Goal: Check status: Check status

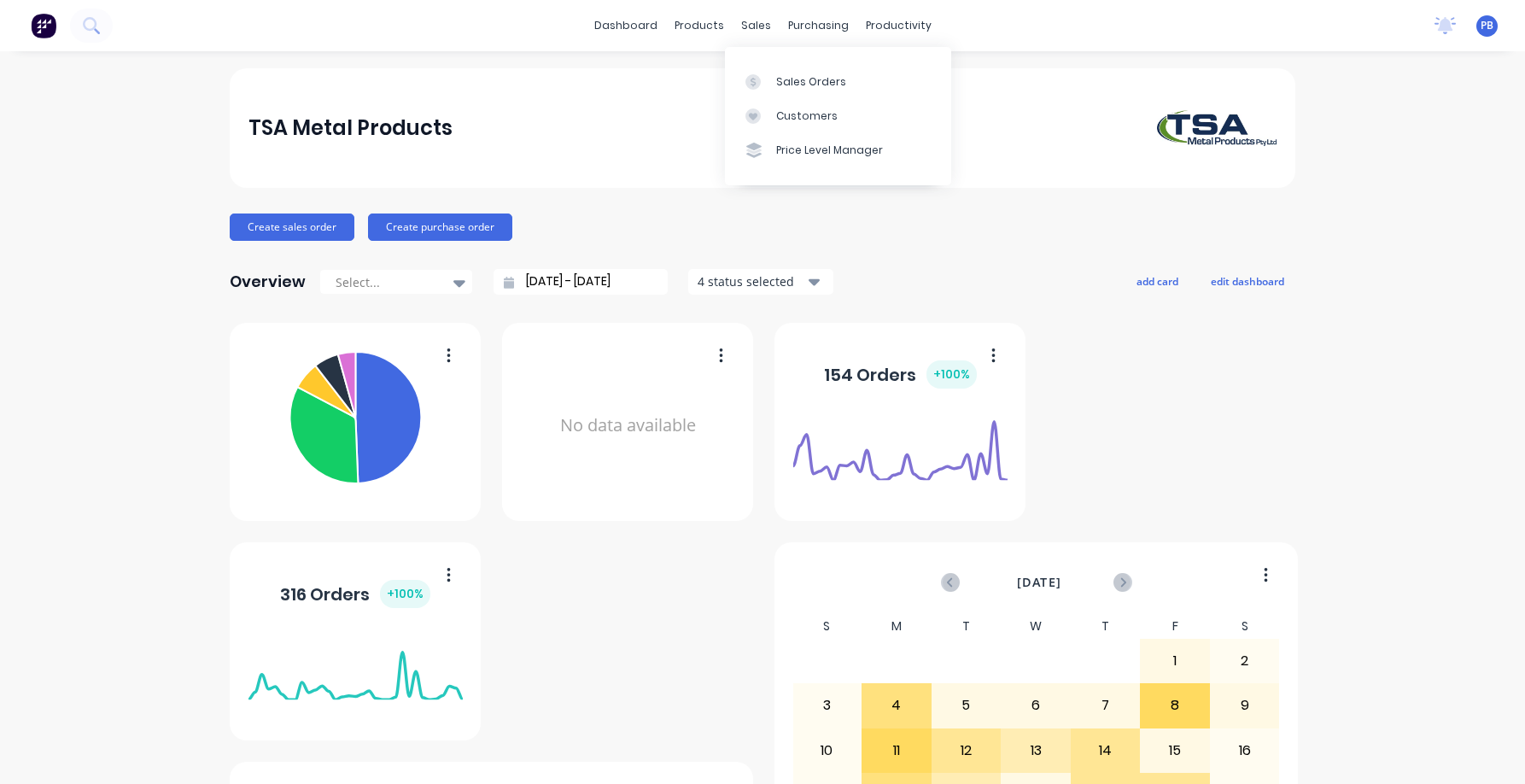
click at [803, 75] on div "Sales Orders" at bounding box center [812, 82] width 70 height 15
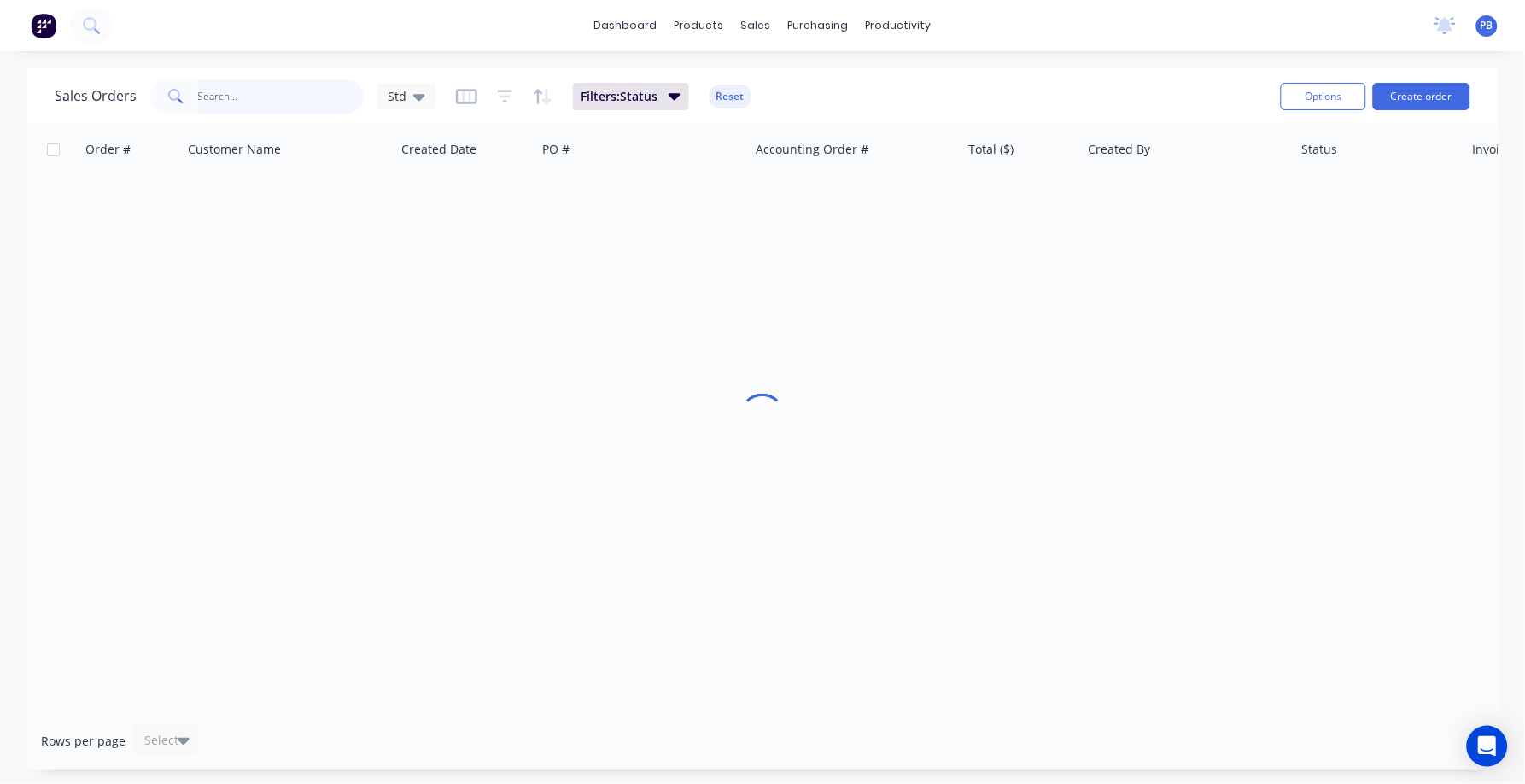
click at [226, 101] on input "text" at bounding box center [281, 96] width 166 height 34
type input "wilkhahn"
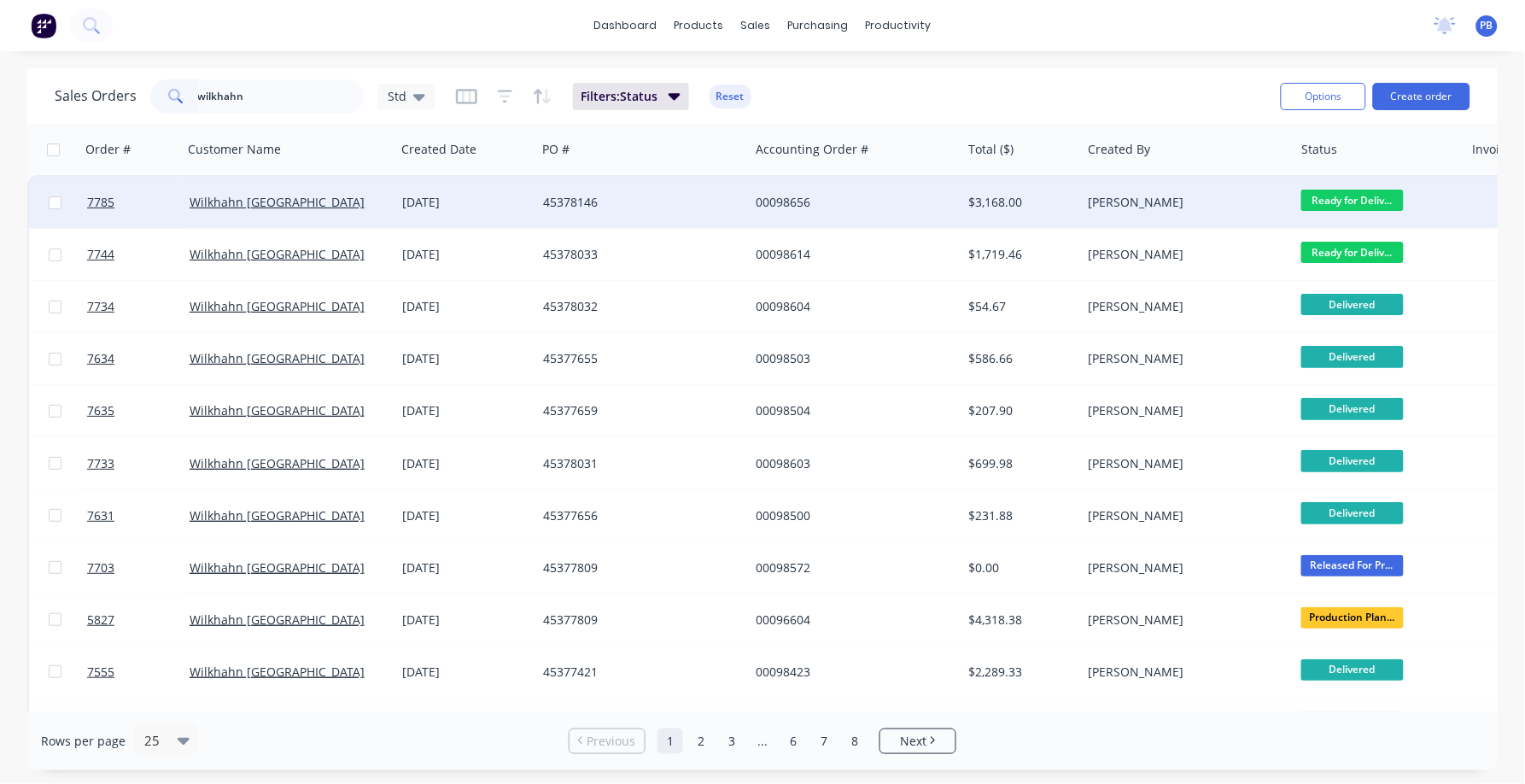
click at [997, 193] on div "$3,168.00" at bounding box center [1019, 202] width 100 height 17
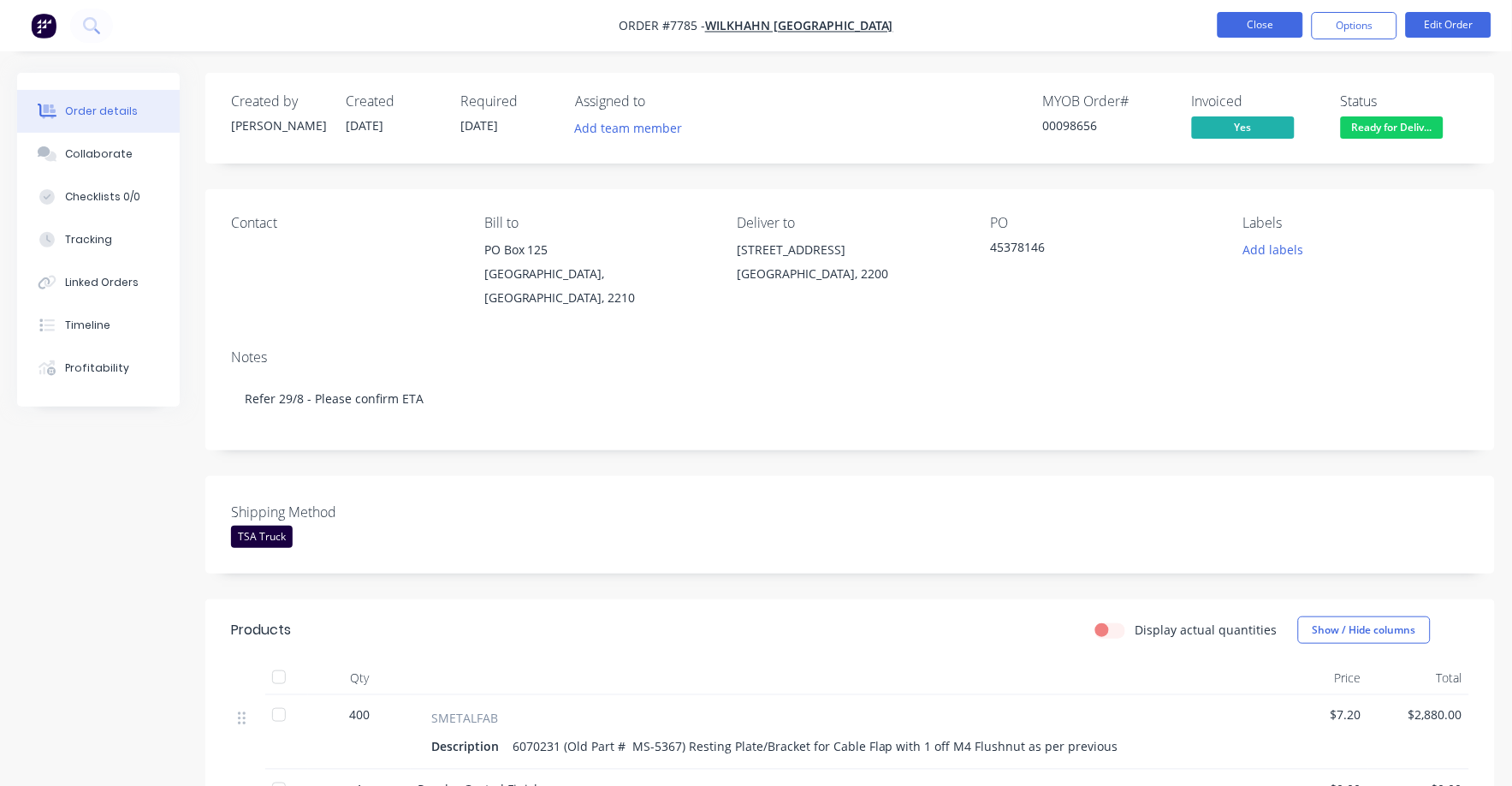
click at [1238, 36] on button "Close" at bounding box center [1260, 25] width 85 height 26
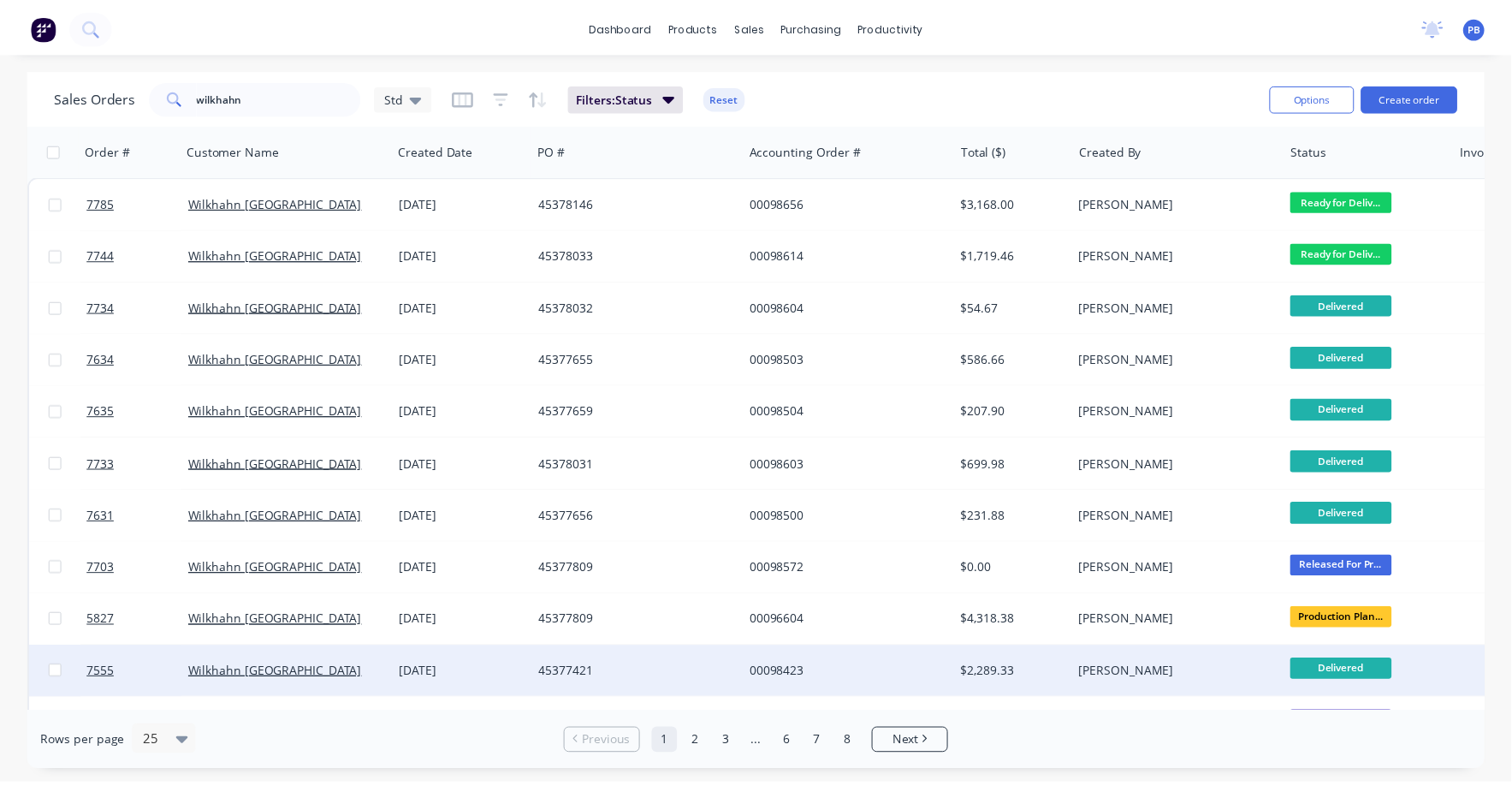
scroll to position [106, 0]
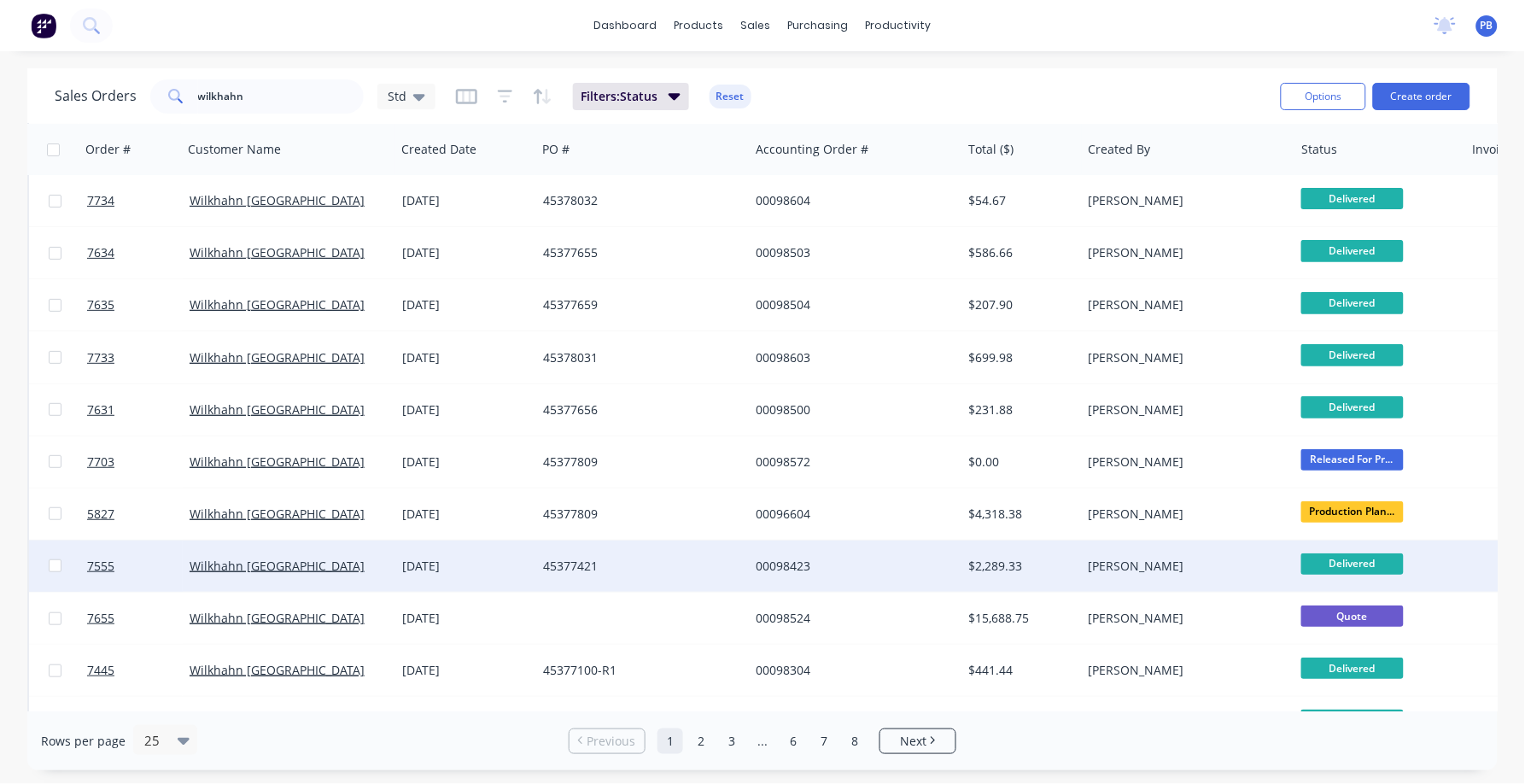
click at [1012, 561] on div "$2,289.33" at bounding box center [1019, 566] width 100 height 17
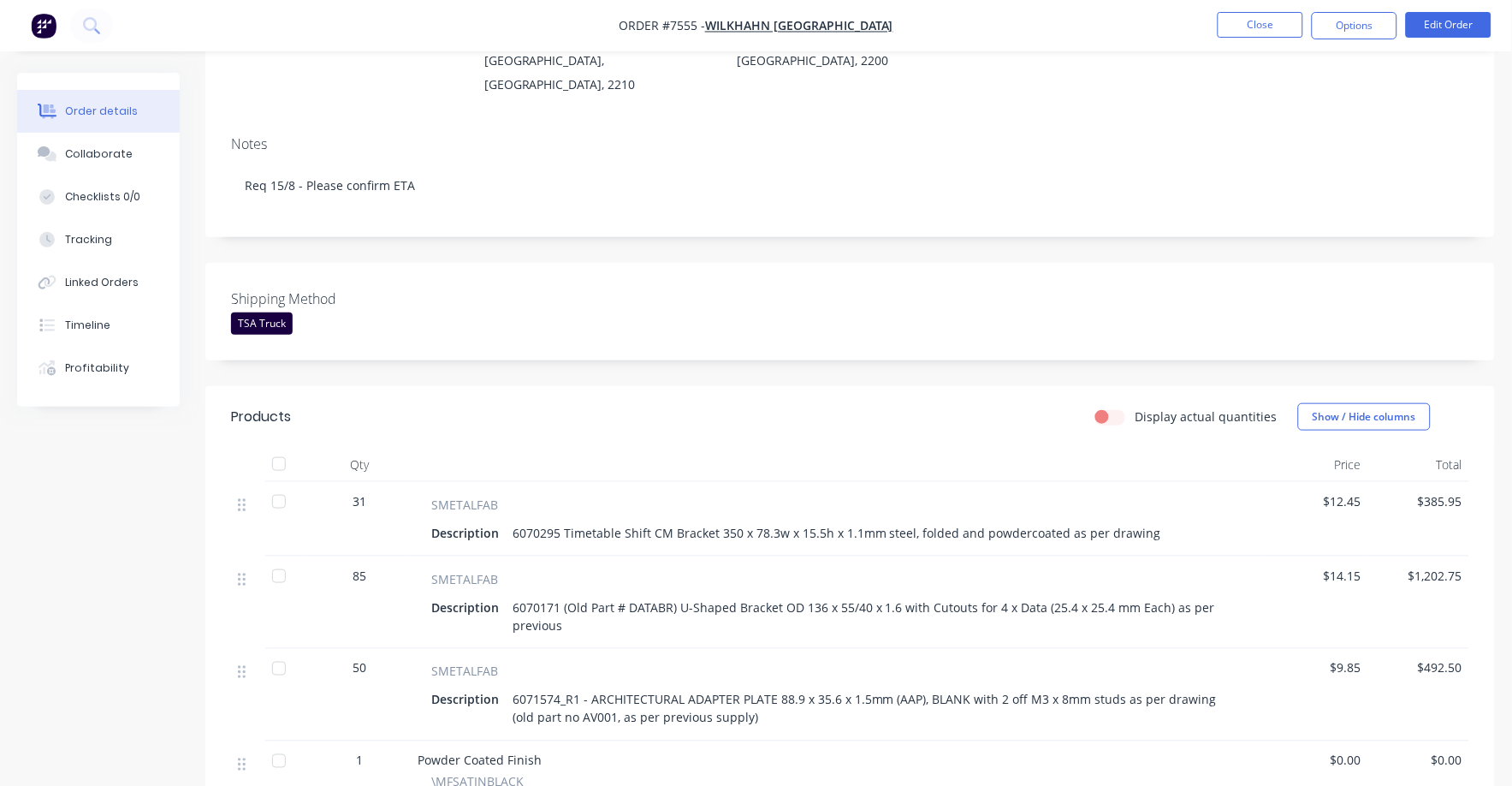
scroll to position [106, 0]
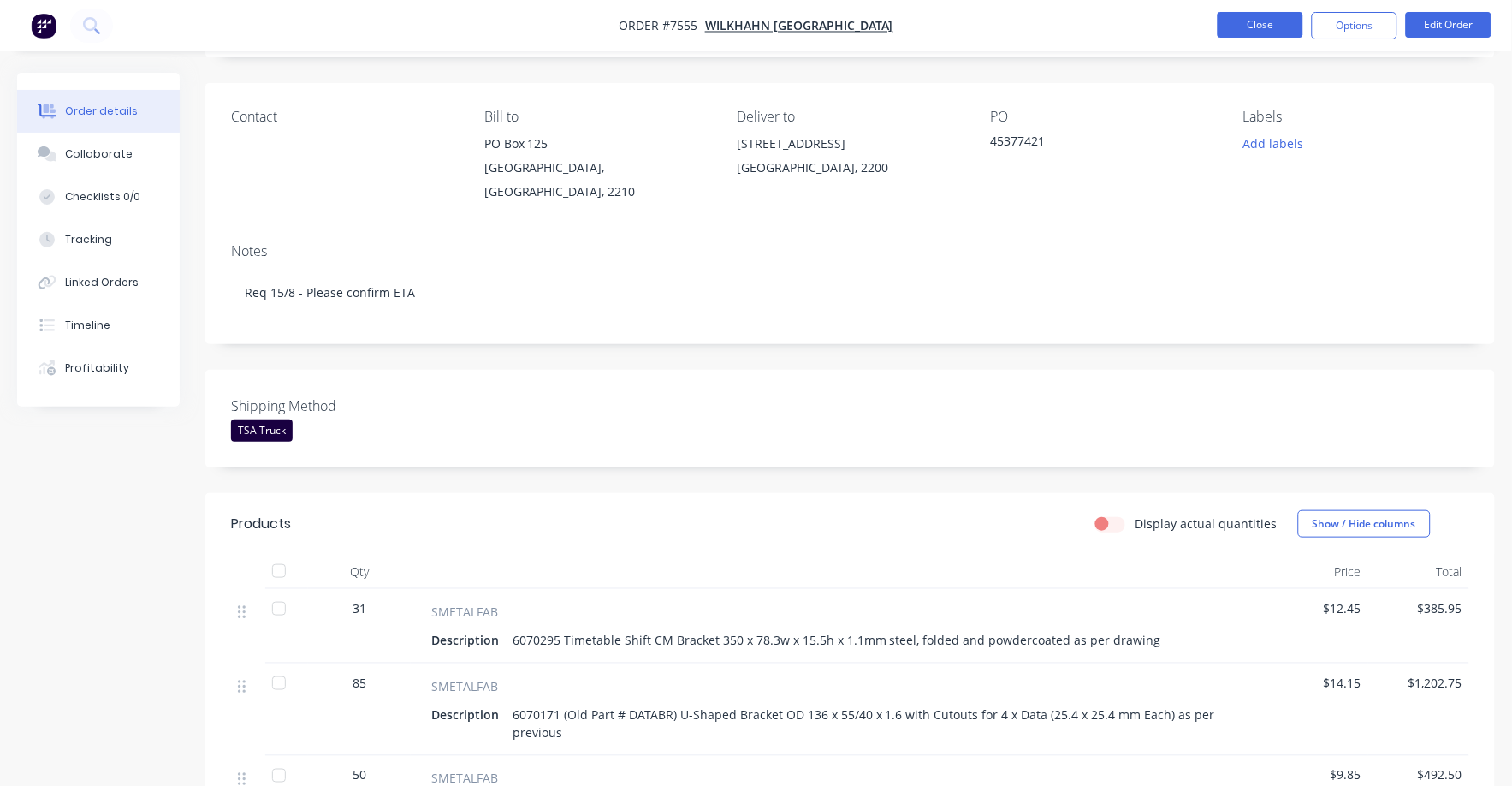
click at [1261, 18] on button "Close" at bounding box center [1260, 25] width 85 height 26
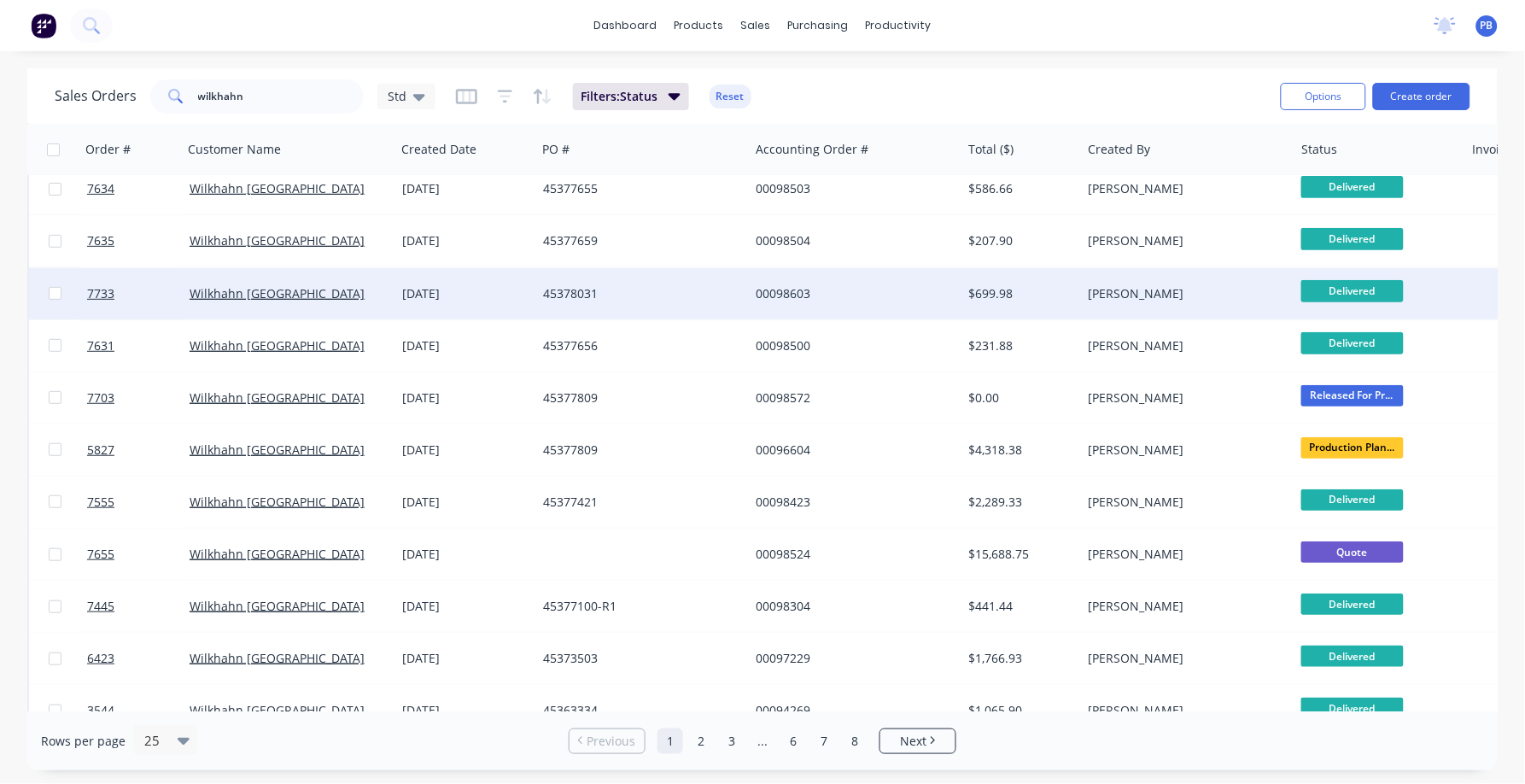
scroll to position [212, 0]
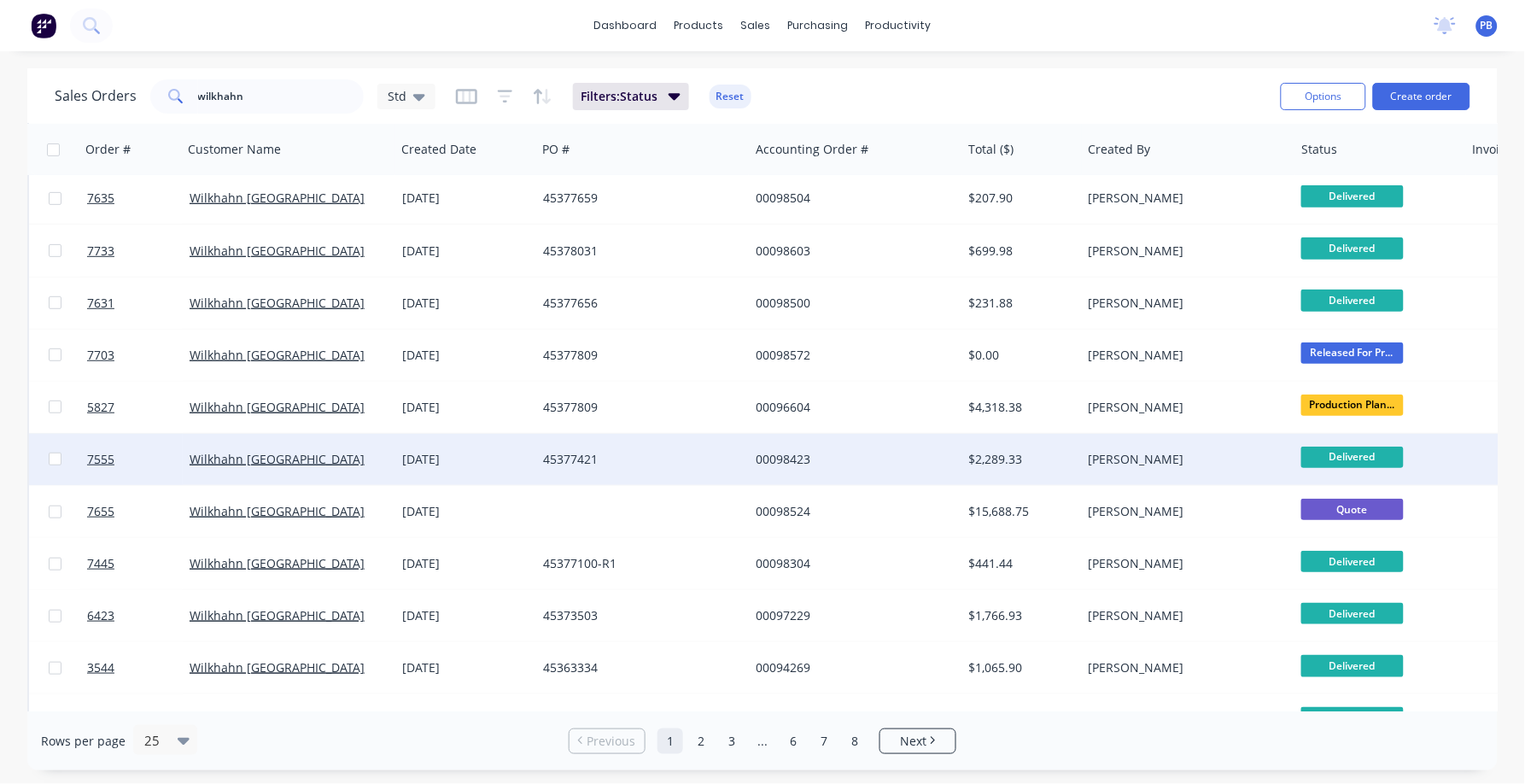
click at [996, 453] on div "$2,289.33" at bounding box center [1019, 459] width 100 height 17
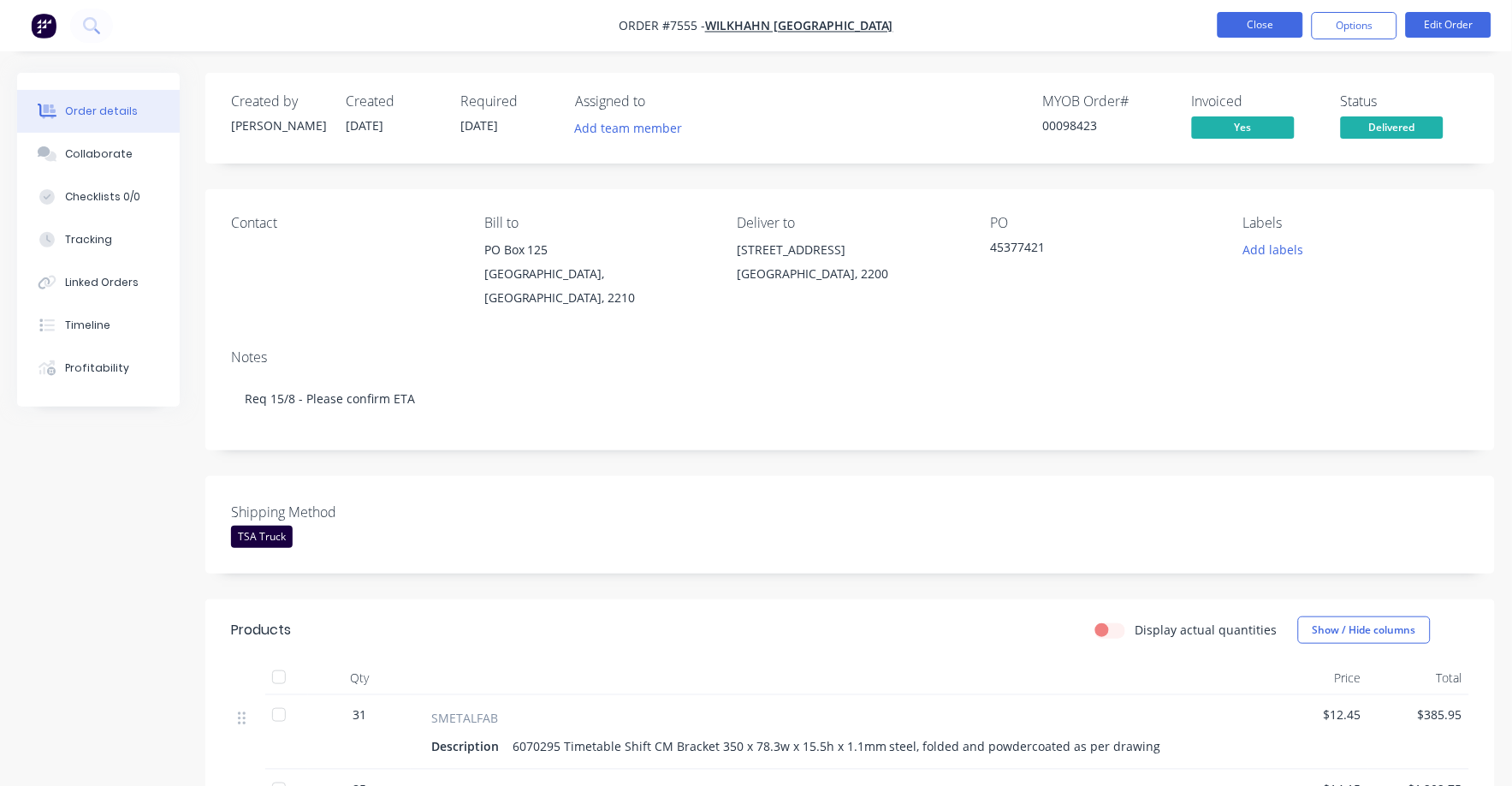
click at [1277, 20] on button "Close" at bounding box center [1260, 25] width 85 height 26
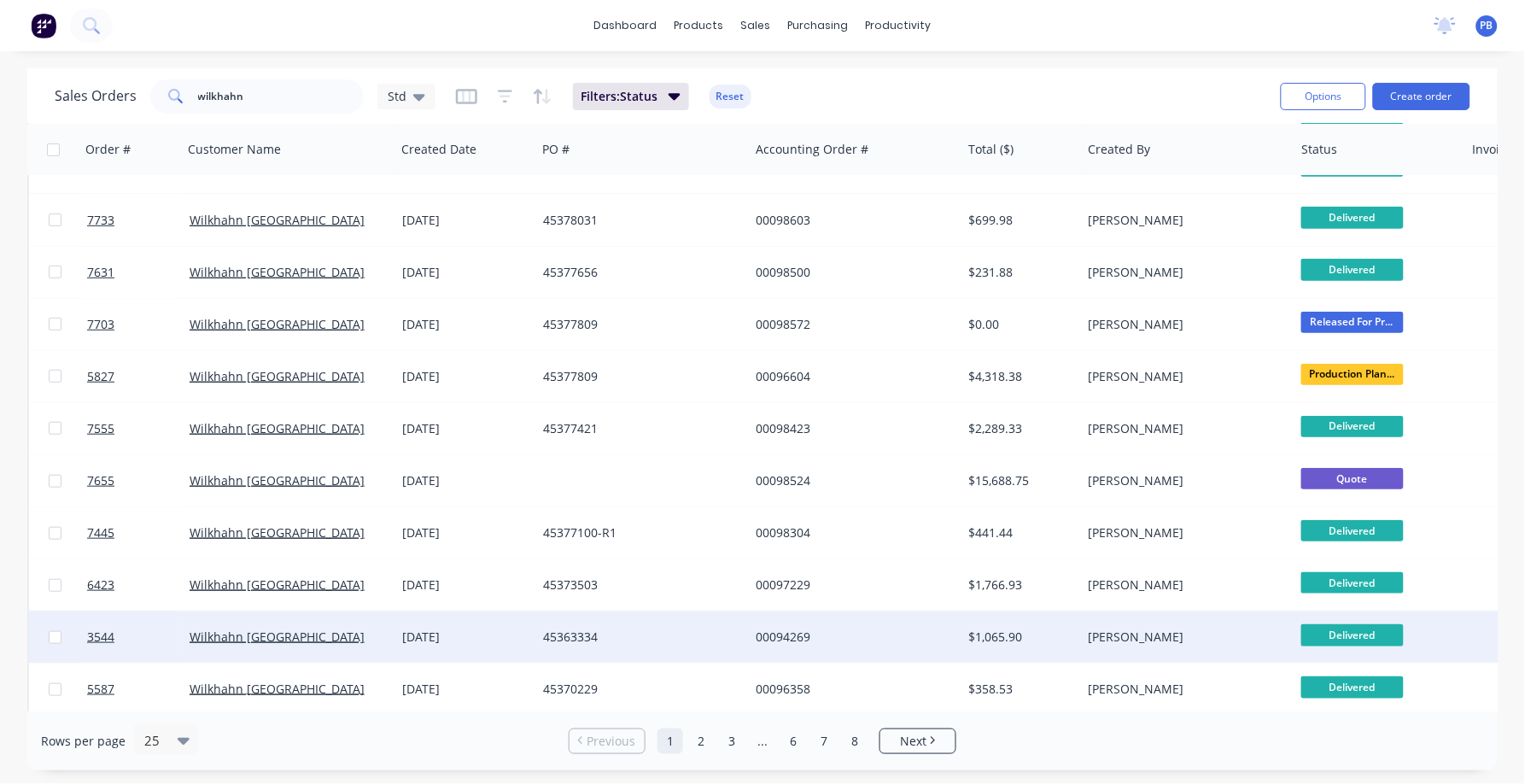
scroll to position [106, 0]
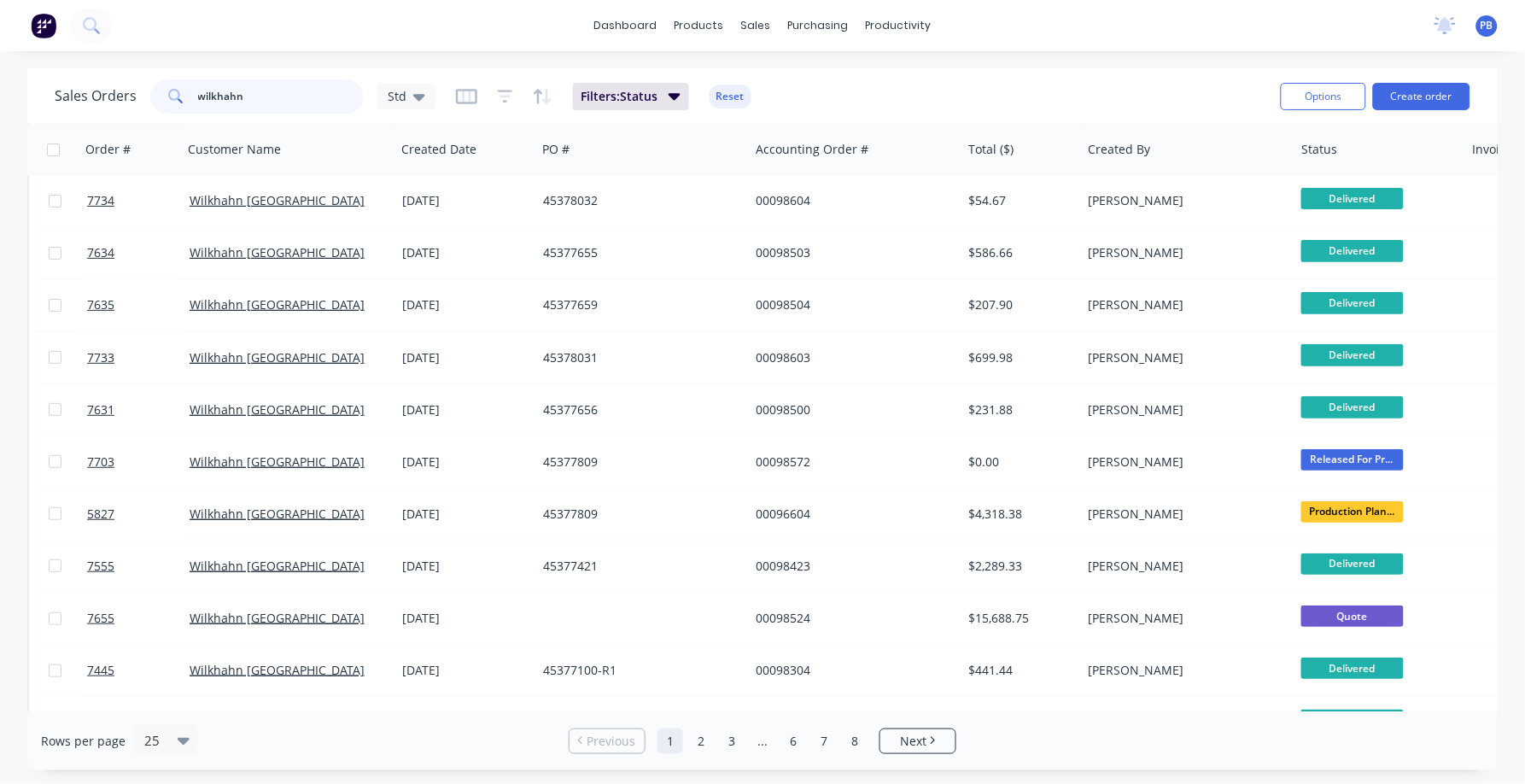
drag, startPoint x: 267, startPoint y: 92, endPoint x: 104, endPoint y: 80, distance: 163.4
click at [104, 80] on div "Sales Orders wilkhahn Std" at bounding box center [245, 96] width 381 height 34
type input "6899"
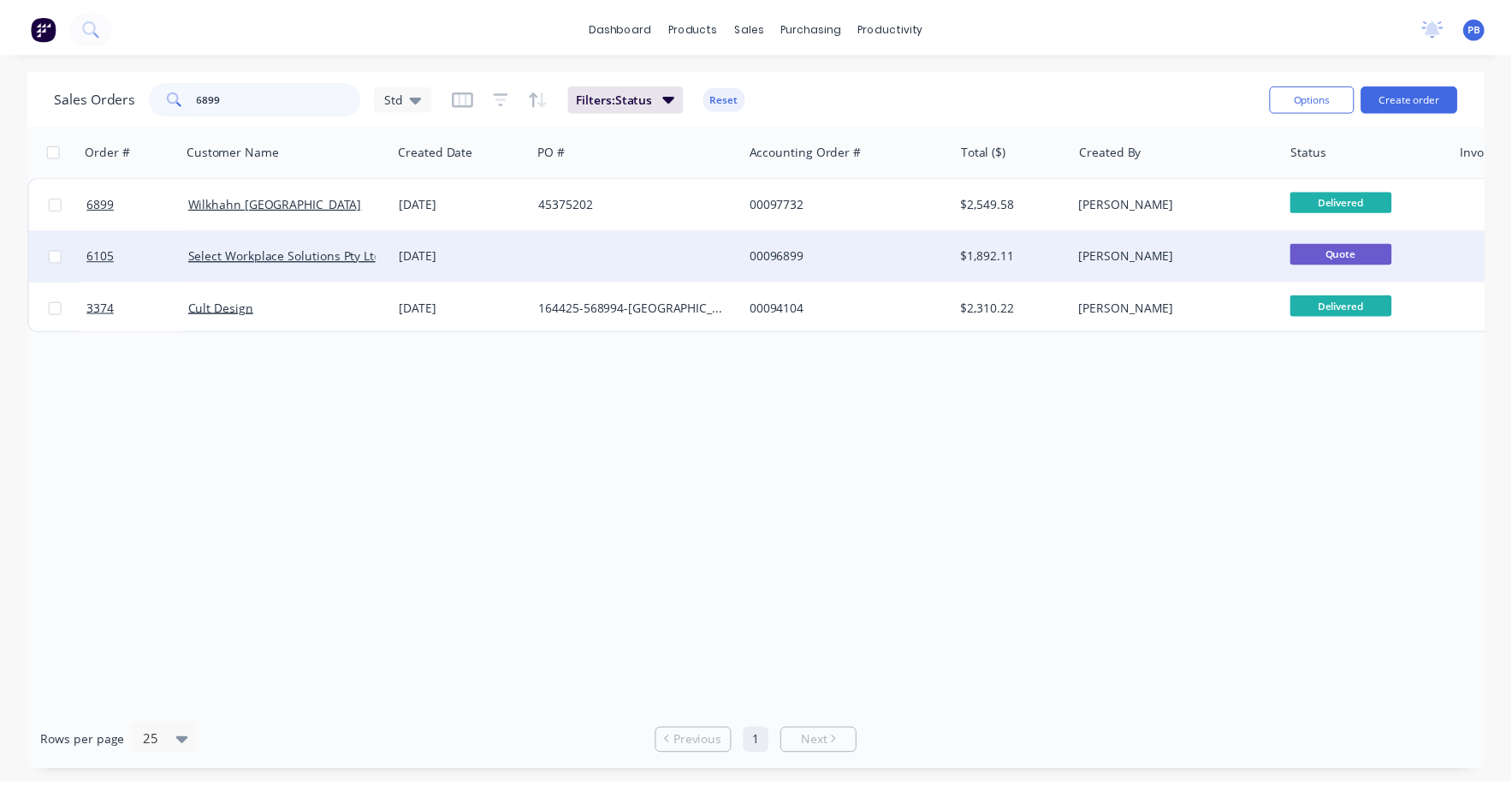
scroll to position [0, 0]
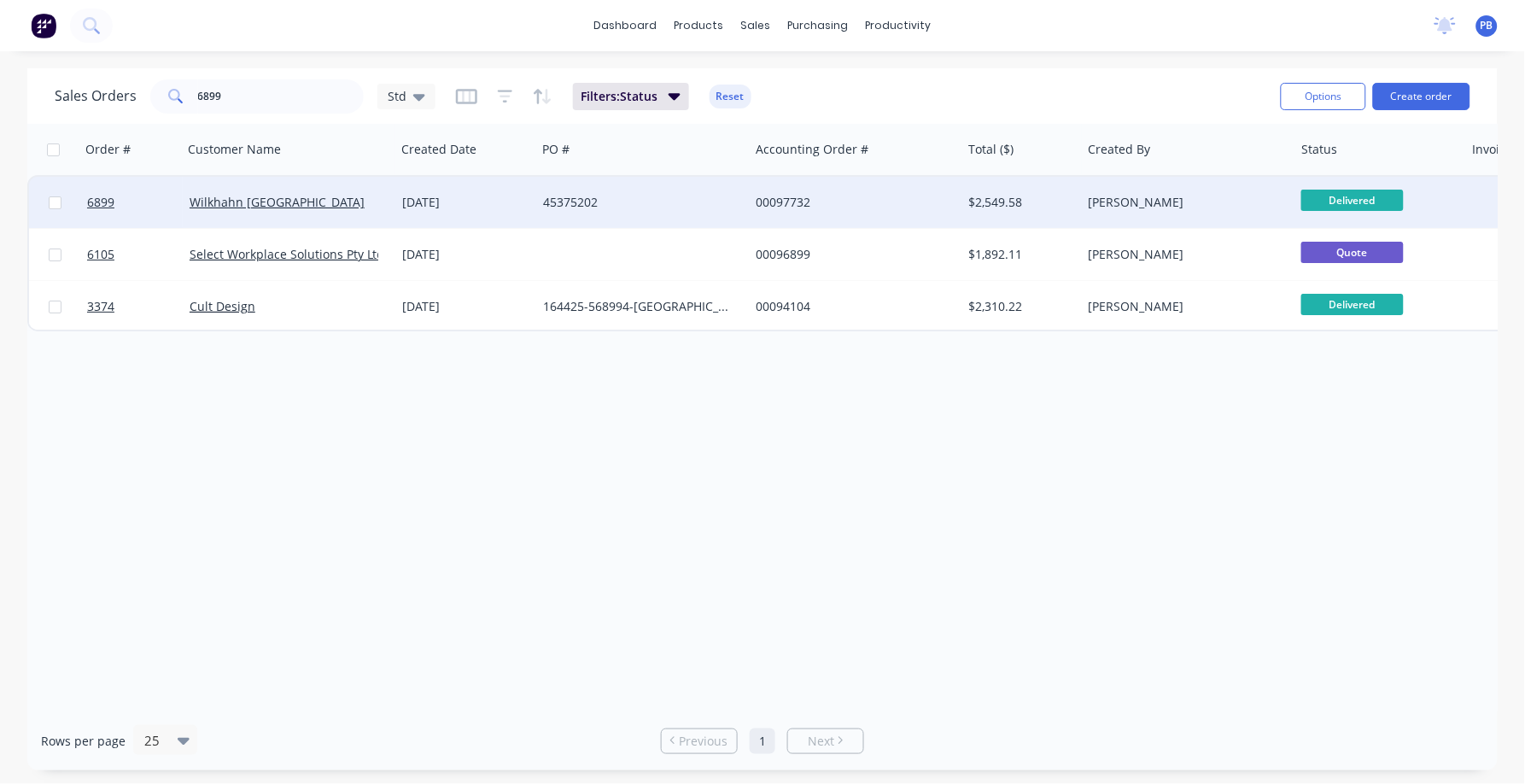
click at [786, 193] on div "00097732" at bounding box center [850, 202] width 190 height 17
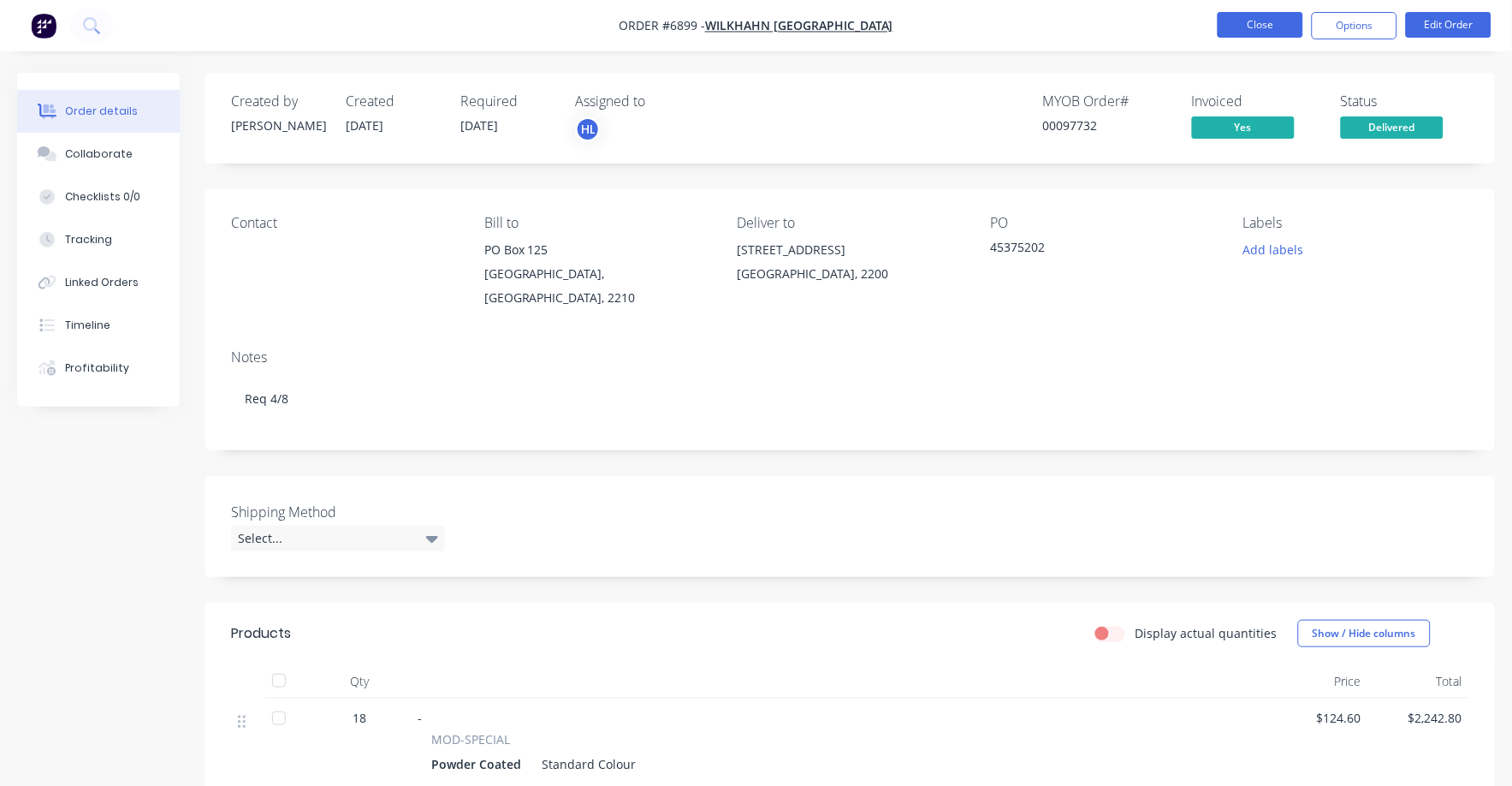
click at [1271, 23] on button "Close" at bounding box center [1260, 25] width 85 height 26
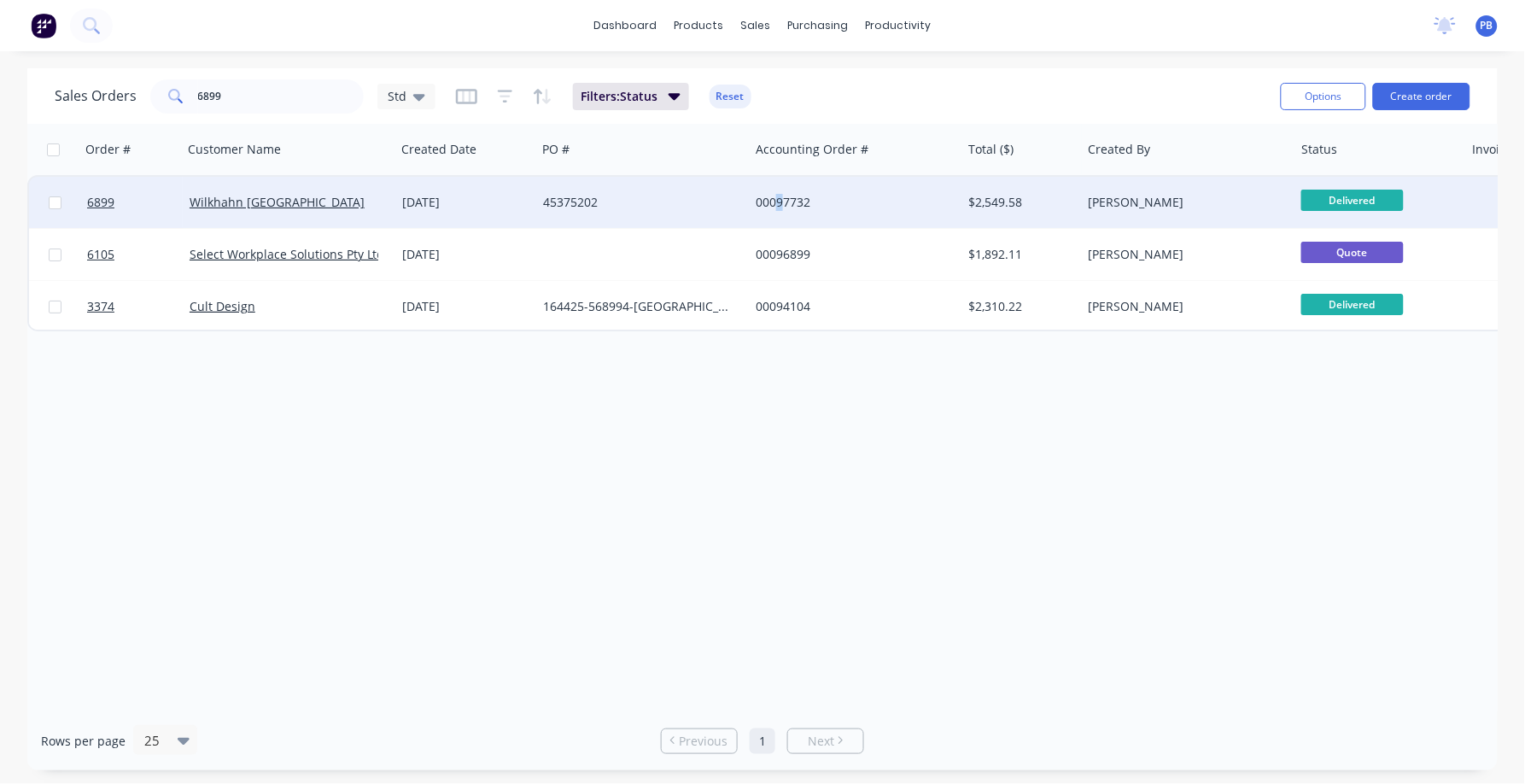
click at [780, 199] on div "00097732" at bounding box center [850, 202] width 190 height 17
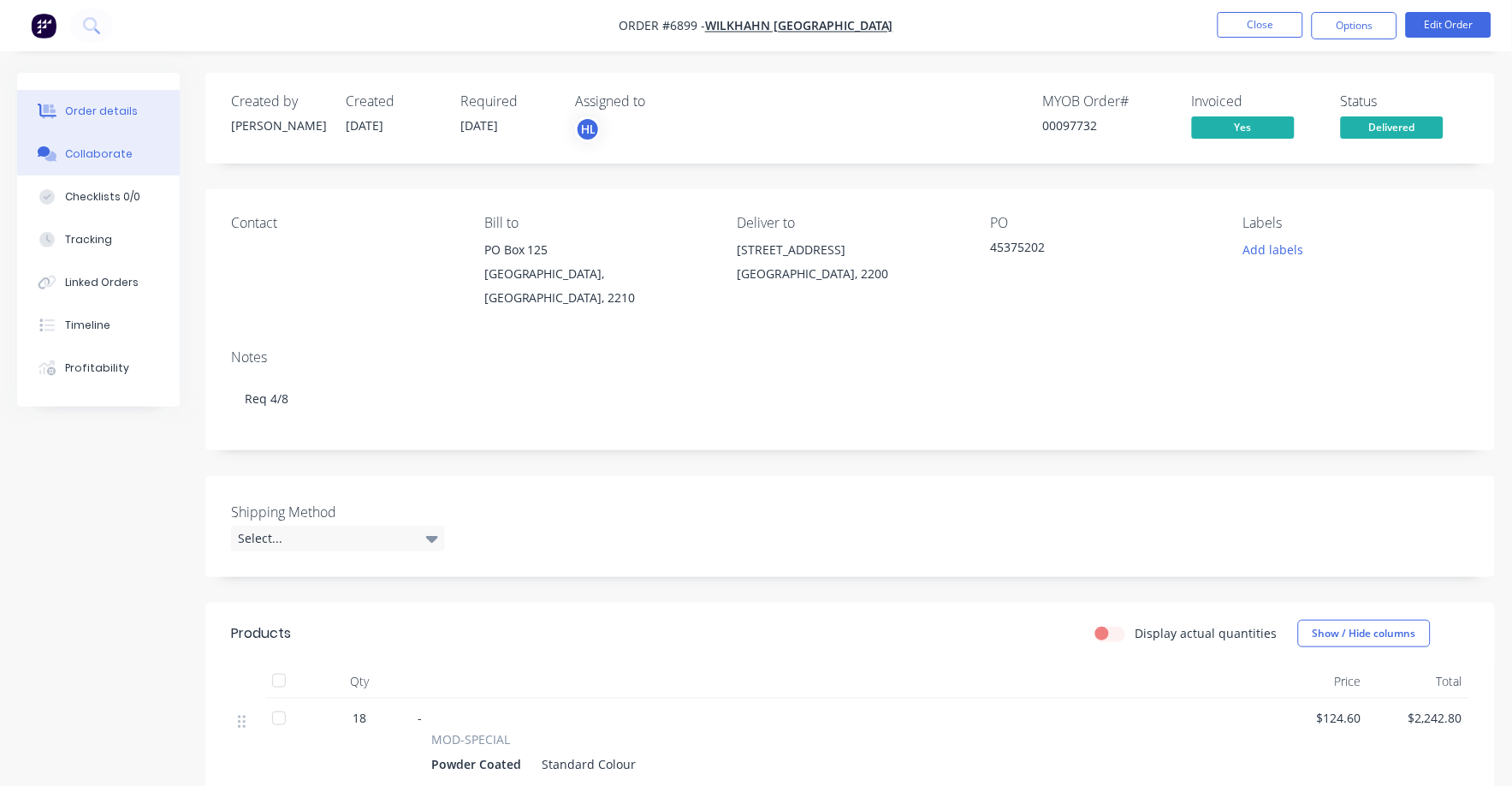
click at [96, 147] on div "Collaborate" at bounding box center [98, 154] width 67 height 15
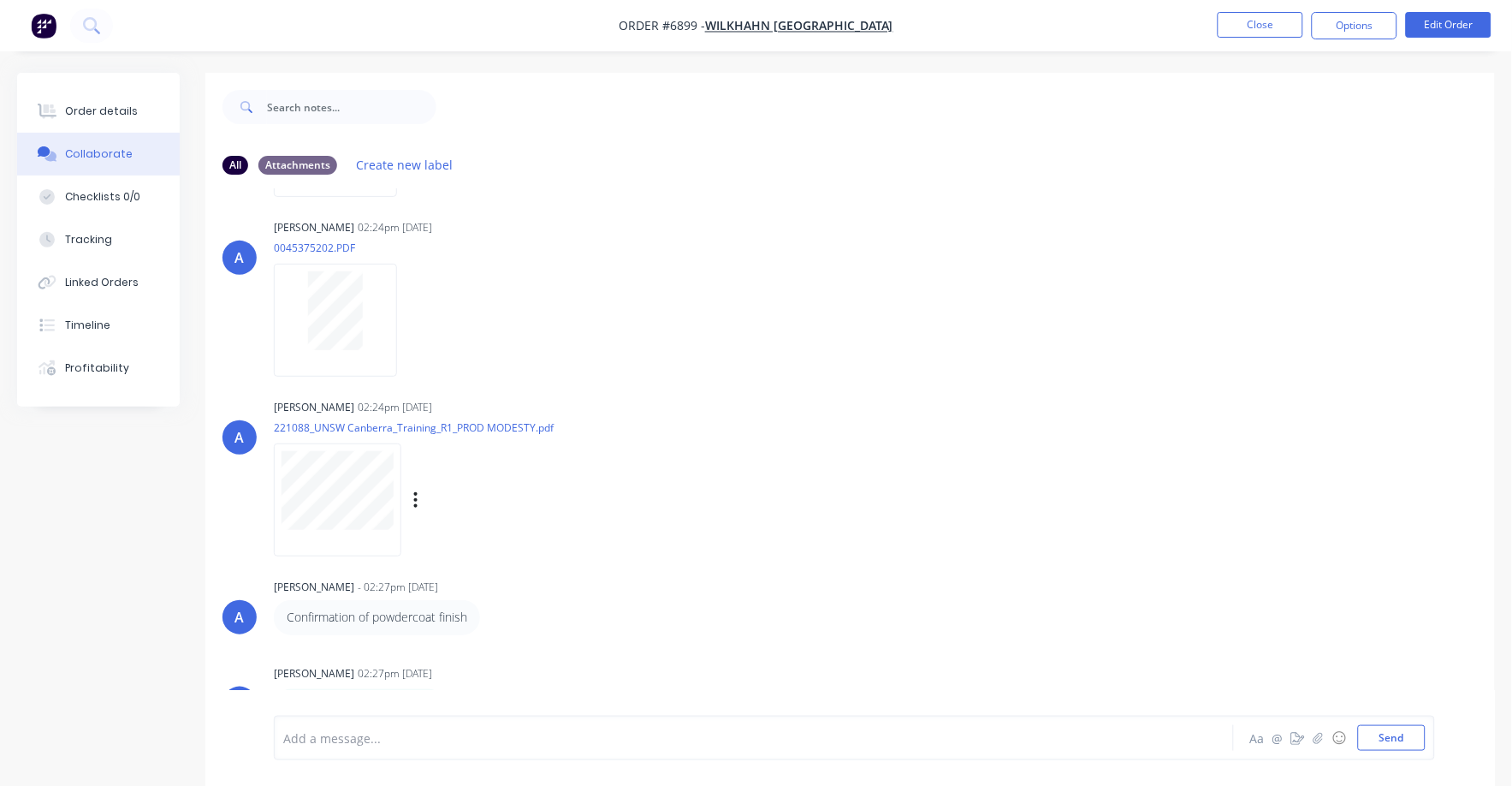
scroll to position [185, 0]
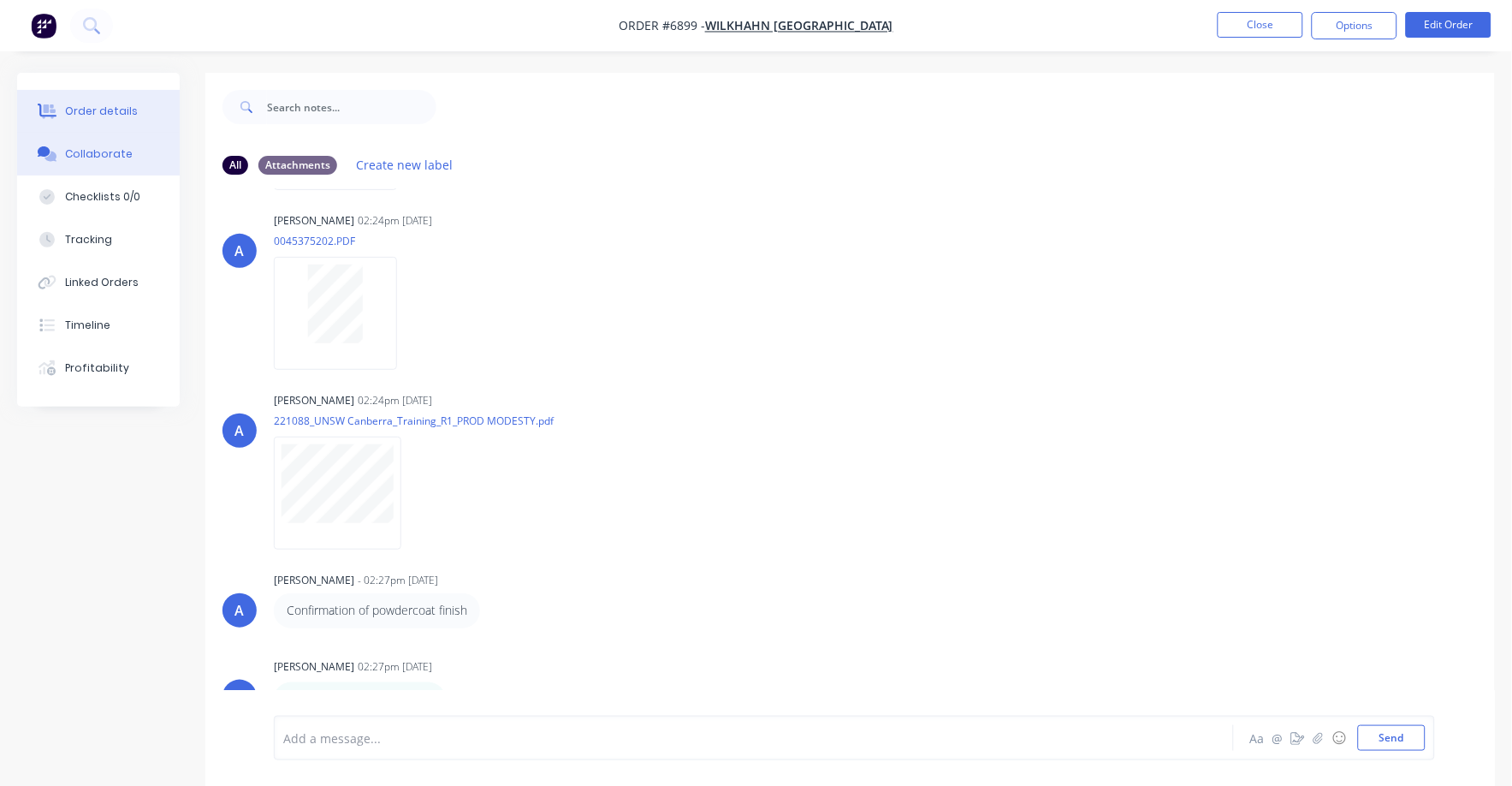
click at [91, 92] on button "Order details" at bounding box center [98, 111] width 163 height 43
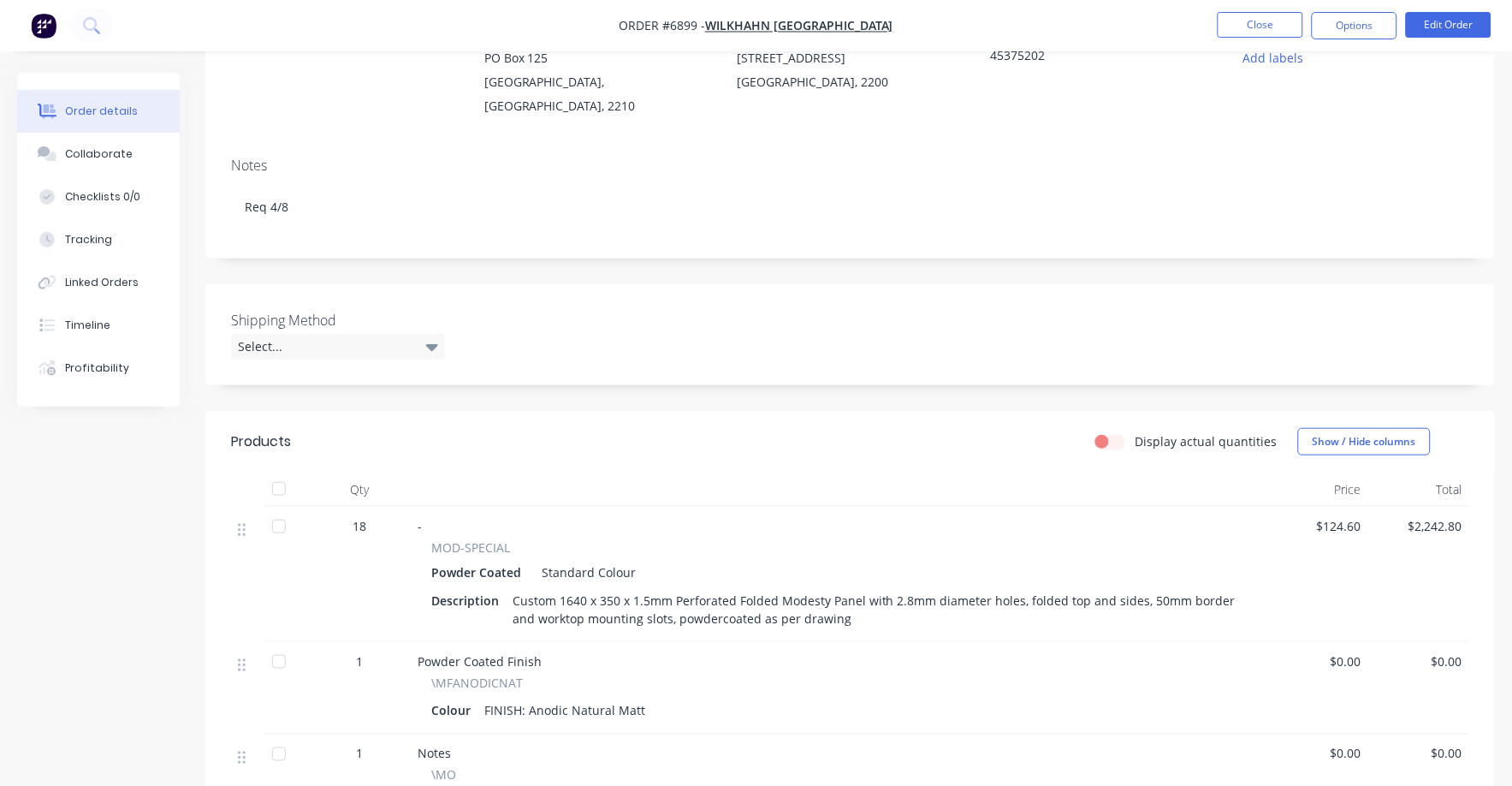
scroll to position [213, 0]
